Goal: Task Accomplishment & Management: Manage account settings

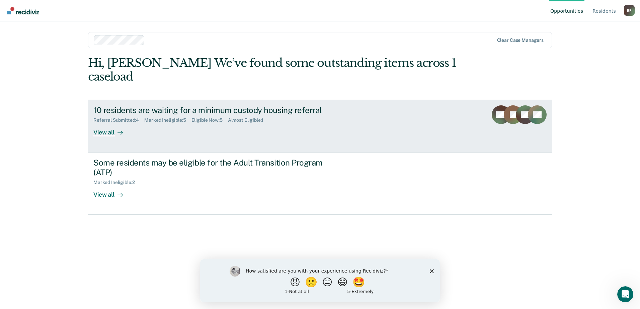
click at [105, 134] on div "View all" at bounding box center [111, 129] width 37 height 13
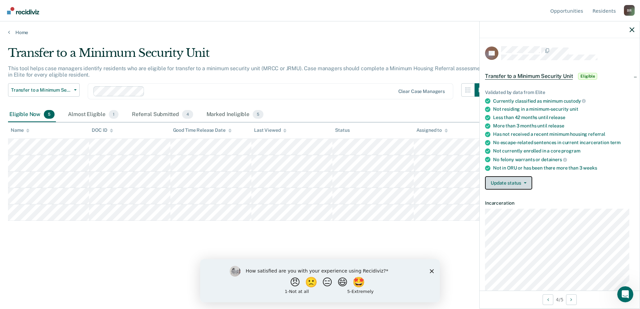
click at [524, 182] on icon "button" at bounding box center [524, 182] width 3 height 1
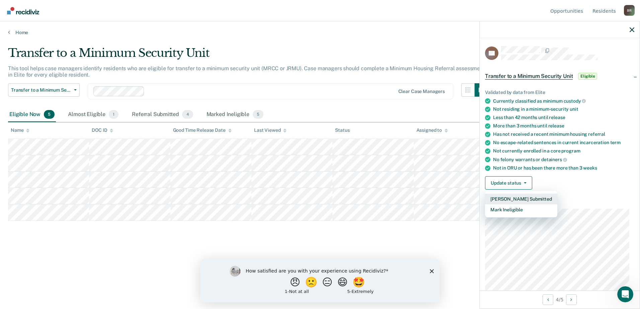
click at [519, 197] on button "[PERSON_NAME] Submitted" at bounding box center [521, 199] width 72 height 11
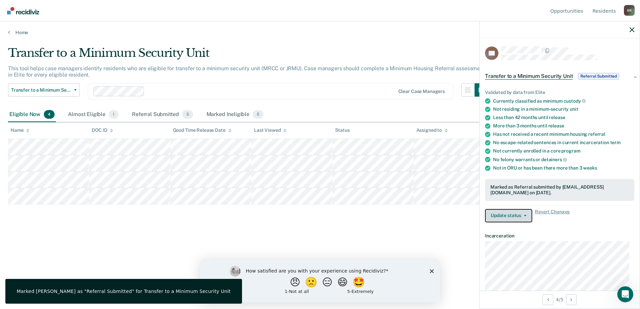
click at [503, 215] on button "Update status" at bounding box center [508, 215] width 47 height 13
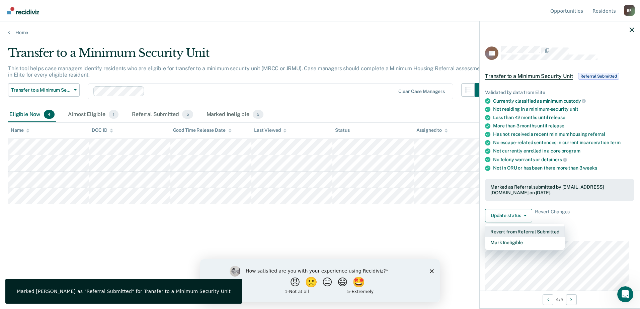
click at [513, 229] on button "Revert from Referral Submitted" at bounding box center [525, 231] width 80 height 11
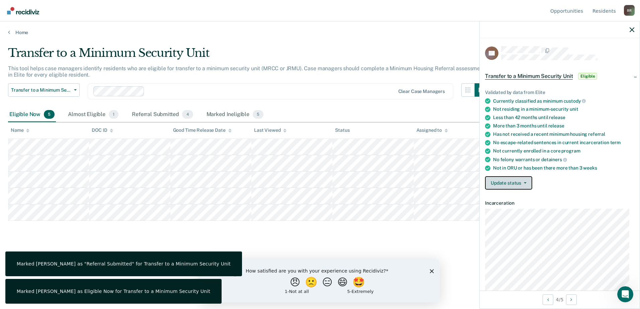
click at [511, 181] on button "Update status" at bounding box center [508, 182] width 47 height 13
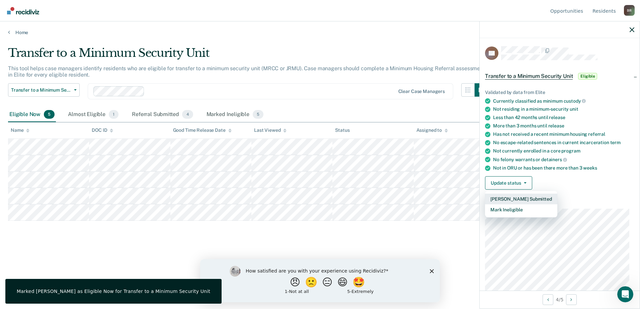
click at [513, 197] on button "[PERSON_NAME] Submitted" at bounding box center [521, 199] width 72 height 11
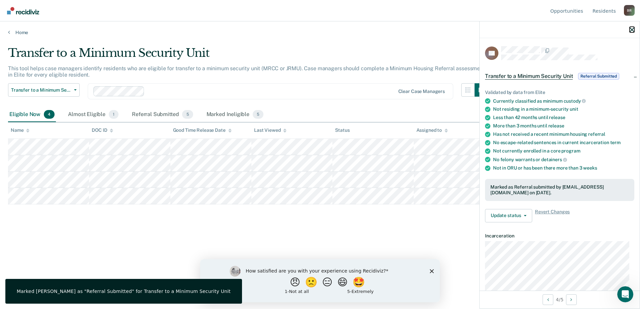
click at [630, 29] on icon "button" at bounding box center [631, 29] width 5 height 5
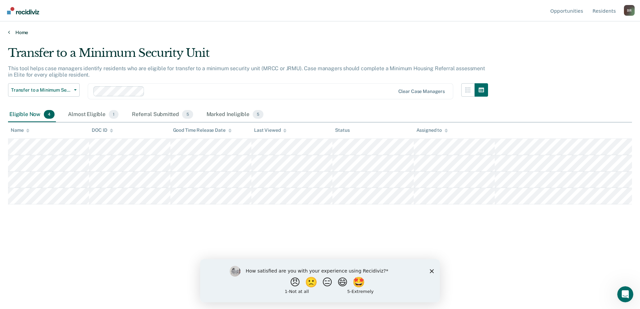
click at [23, 33] on link "Home" at bounding box center [319, 32] width 623 height 6
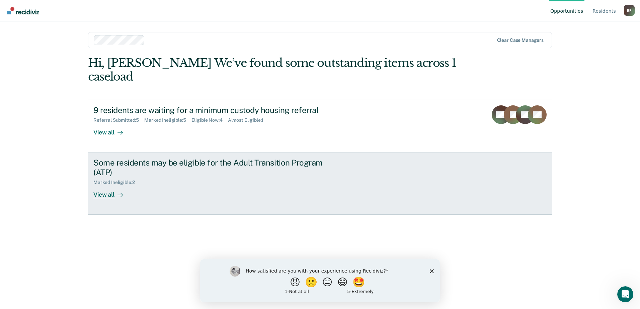
click at [142, 164] on div "Some residents may be eligible for the Adult Transition Program (ATP)" at bounding box center [210, 167] width 235 height 19
